Goal: Check status: Check status

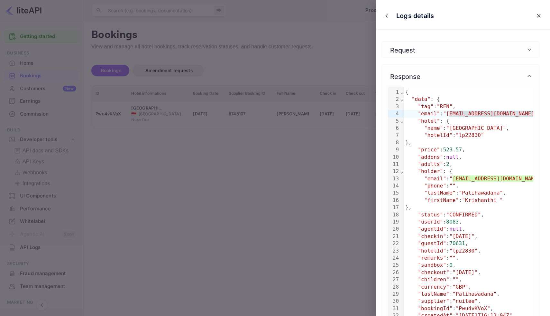
click at [295, 41] on div at bounding box center [275, 158] width 550 height 316
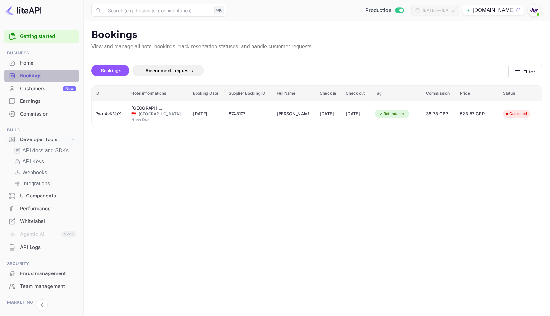
click at [35, 77] on div "Bookings" at bounding box center [48, 75] width 56 height 7
click at [515, 70] on icon "button" at bounding box center [518, 72] width 6 height 6
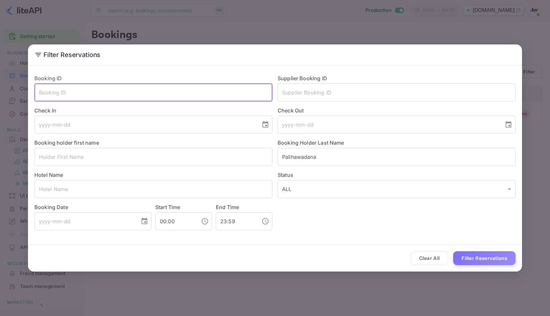
click at [191, 90] on input "text" at bounding box center [153, 92] width 238 height 18
paste input "0-K4kt11r"
type input "0-K4kt11r"
click at [501, 253] on button "Filter Reservations" at bounding box center [484, 258] width 62 height 14
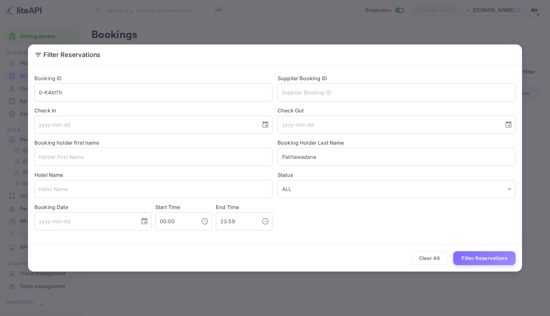
click at [359, 28] on div "Filter Reservations Booking ID 0-K4kt11r ​ Supplier Booking ID ​ Check In ​ Che…" at bounding box center [275, 158] width 550 height 316
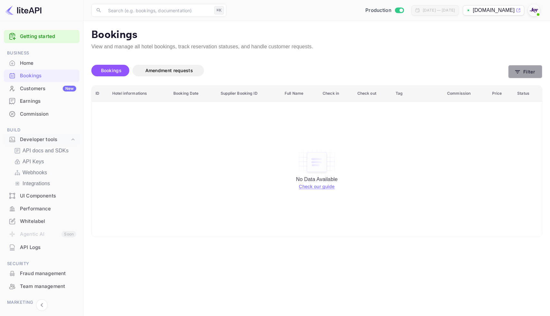
click at [536, 73] on button "Filter" at bounding box center [525, 71] width 34 height 13
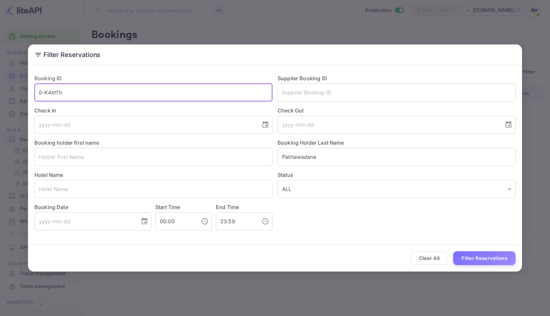
drag, startPoint x: 69, startPoint y: 88, endPoint x: 15, endPoint y: 90, distance: 54.1
click at [15, 90] on div "Filter Reservations Booking ID 0-K4kt11r ​ Supplier Booking ID ​ Check In ​ Che…" at bounding box center [275, 158] width 550 height 316
drag, startPoint x: 82, startPoint y: 89, endPoint x: 7, endPoint y: 90, distance: 75.0
click at [7, 90] on div "Filter Reservations Booking ID 0-K4kt11r ​ Supplier Booking ID ​ Check In ​ Che…" at bounding box center [275, 158] width 550 height 316
paste input "H3oGmPnlI"
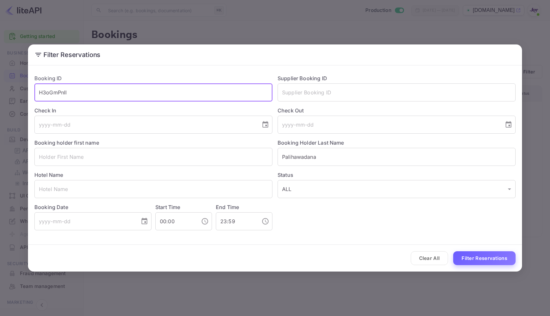
type input "H3oGmPnlI"
click at [499, 258] on button "Filter Reservations" at bounding box center [484, 258] width 62 height 14
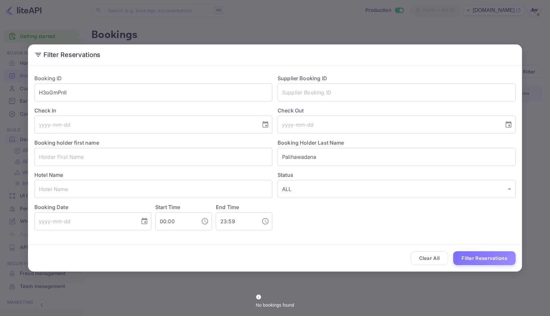
click at [499, 257] on button "Filter Reservations" at bounding box center [484, 258] width 62 height 14
click at [279, 24] on div "Filter Reservations Booking ID H3oGmPnlI ​ Supplier Booking ID ​ Check In ​ Che…" at bounding box center [275, 158] width 550 height 316
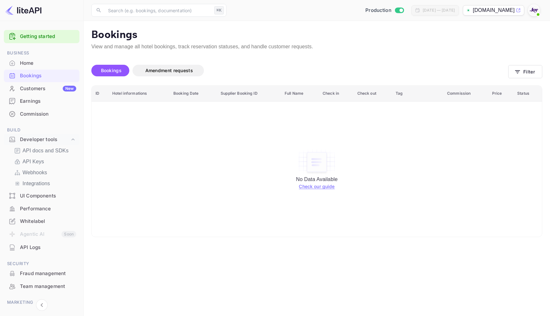
click at [45, 218] on div "Whitelabel" at bounding box center [48, 221] width 56 height 7
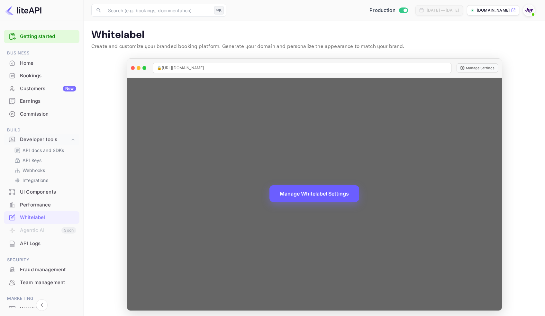
click at [299, 196] on button "Manage Whitelabel Settings" at bounding box center [315, 193] width 90 height 17
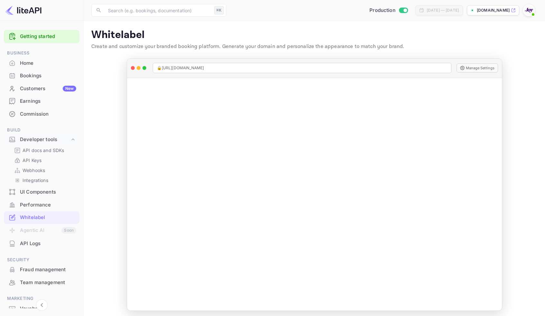
click at [24, 70] on div "Bookings" at bounding box center [42, 76] width 76 height 13
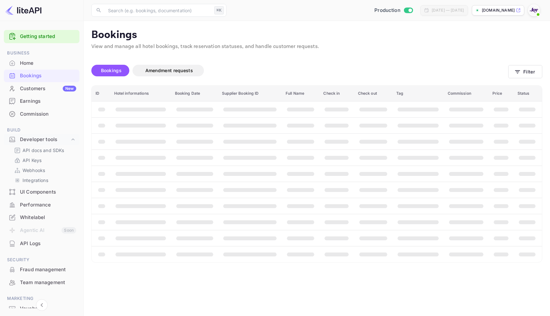
click at [112, 70] on span "Bookings" at bounding box center [111, 70] width 21 height 5
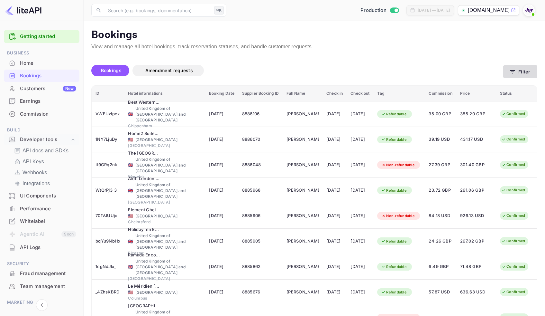
click at [522, 71] on button "Filter" at bounding box center [521, 71] width 34 height 13
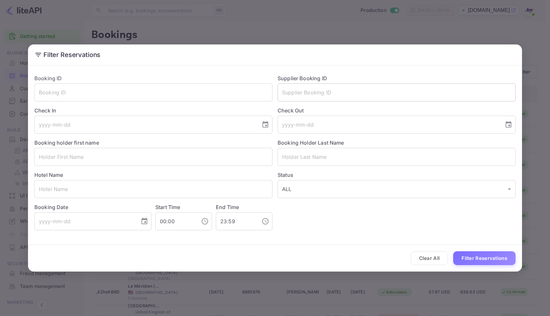
click at [310, 91] on input "text" at bounding box center [397, 92] width 238 height 18
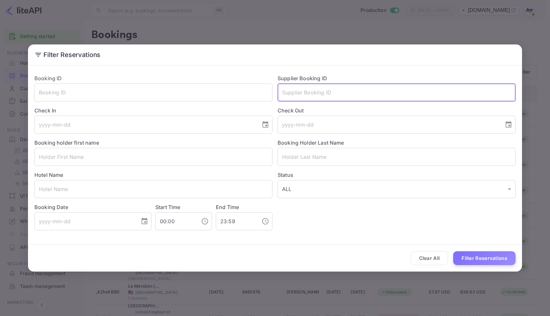
paste input "8552697"
type input "8552697"
click at [496, 257] on button "Filter Reservations" at bounding box center [484, 258] width 62 height 14
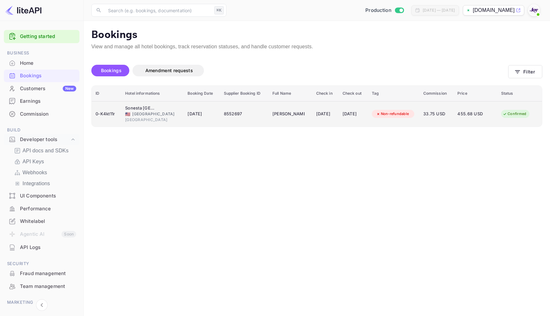
click at [254, 118] on div "8552697" at bounding box center [244, 114] width 41 height 10
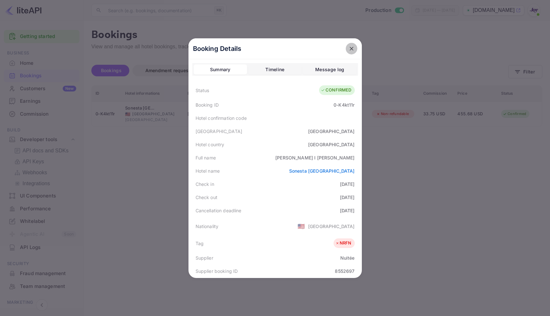
click at [350, 45] on icon "close" at bounding box center [351, 48] width 6 height 6
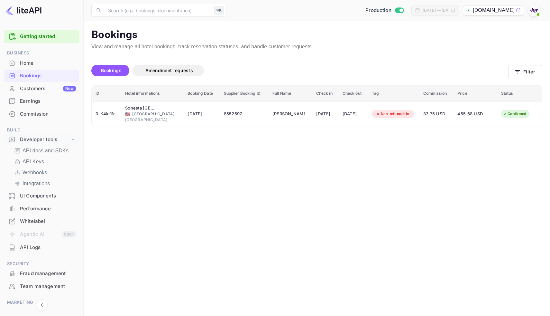
click at [530, 82] on div "Bookings Amendment requests Filter" at bounding box center [316, 71] width 451 height 27
click at [527, 72] on button "Filter" at bounding box center [525, 71] width 34 height 13
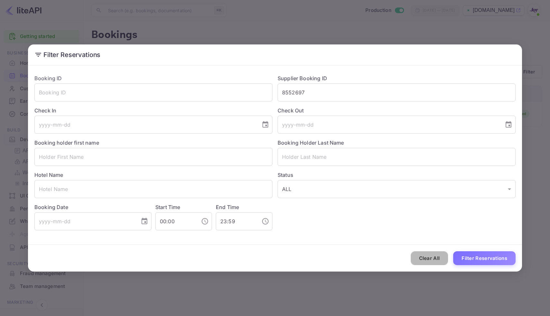
click at [439, 259] on button "Clear All" at bounding box center [430, 258] width 38 height 14
